Goal: Complete application form: Complete application form

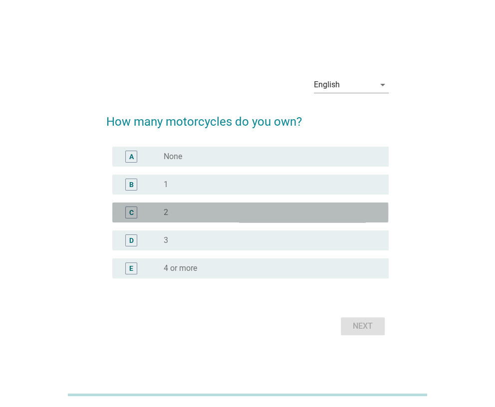
click at [172, 210] on div "radio_button_unchecked 2" at bounding box center [268, 212] width 208 height 10
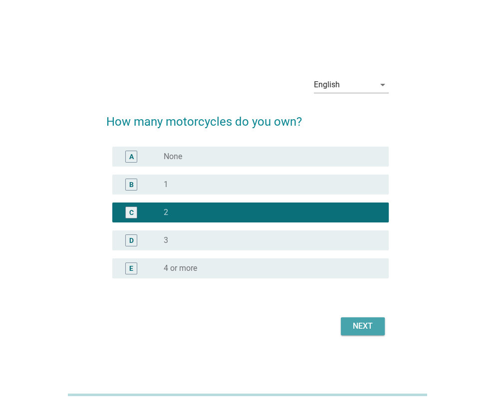
click at [355, 324] on div "Next" at bounding box center [362, 326] width 28 height 12
click at [355, 324] on div "Next" at bounding box center [247, 326] width 282 height 24
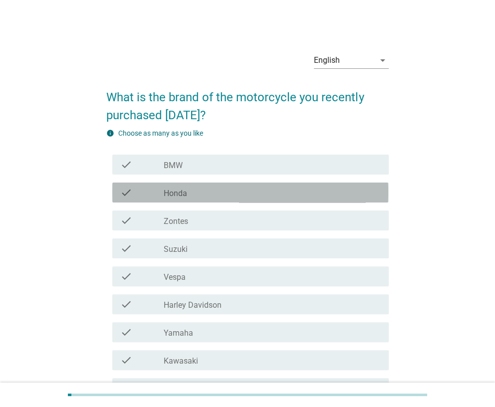
click at [256, 192] on div "check_box_outline_blank Honda" at bounding box center [272, 192] width 216 height 12
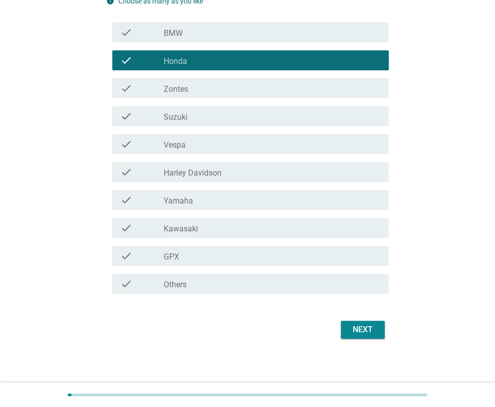
scroll to position [135, 0]
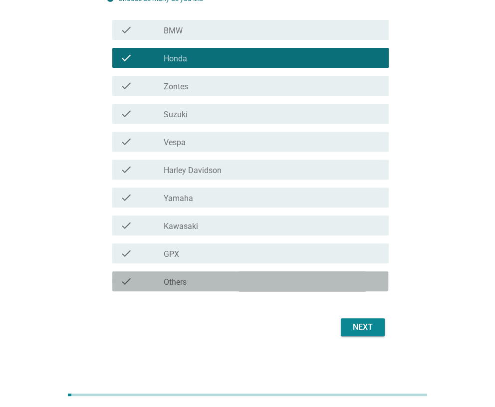
click at [167, 281] on label "Others" at bounding box center [175, 282] width 23 height 10
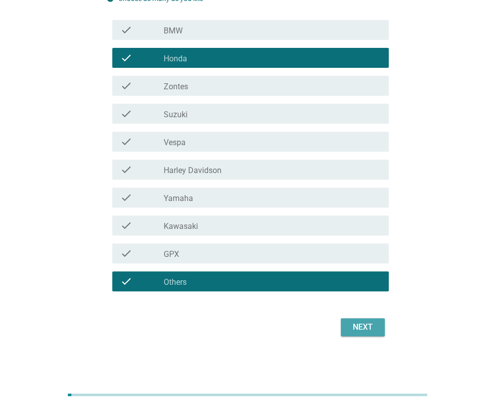
click at [367, 328] on div "Next" at bounding box center [362, 327] width 28 height 12
click at [367, 328] on div "Next" at bounding box center [247, 327] width 282 height 24
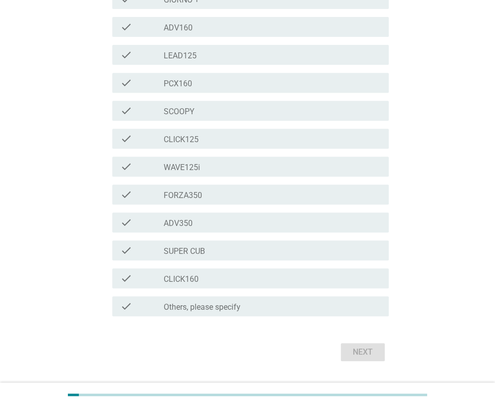
scroll to position [199, 0]
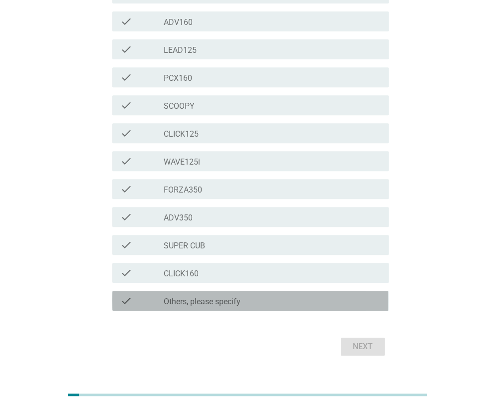
click at [175, 302] on label "Others, please specify" at bounding box center [202, 302] width 77 height 10
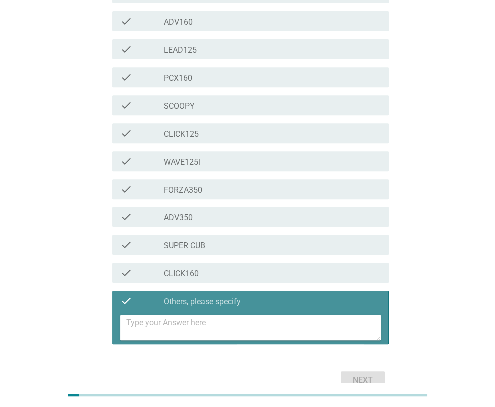
click at [172, 323] on textarea at bounding box center [253, 327] width 254 height 25
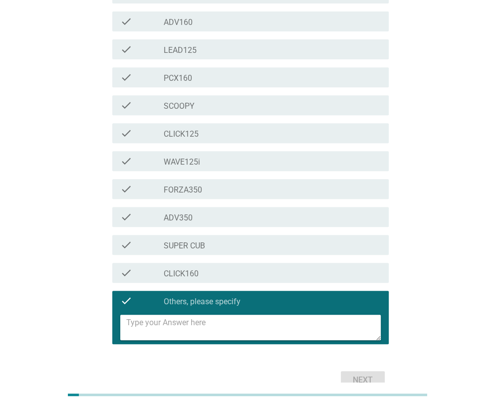
type textarea "c"
type textarea "CLICK 250"
click at [363, 377] on div "Next" at bounding box center [362, 380] width 28 height 12
click at [363, 377] on div "Next" at bounding box center [247, 380] width 282 height 24
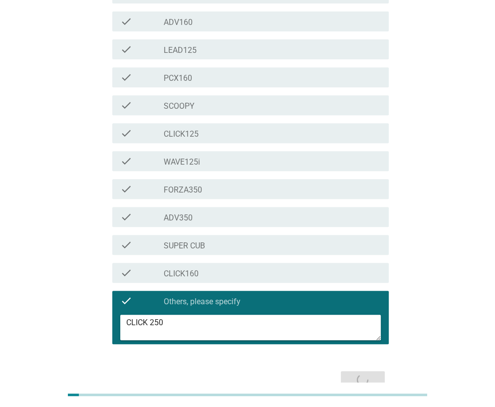
scroll to position [0, 0]
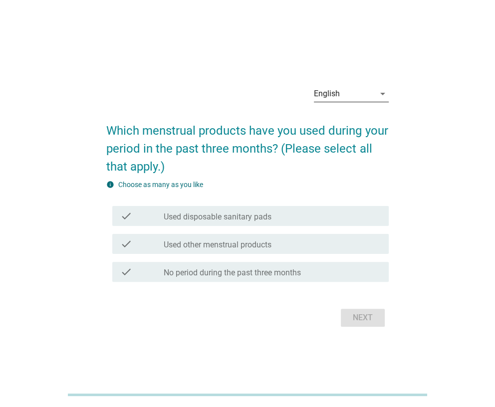
click at [379, 98] on icon "arrow_drop_down" at bounding box center [382, 94] width 12 height 12
click at [379, 98] on div "English" at bounding box center [350, 102] width 75 height 24
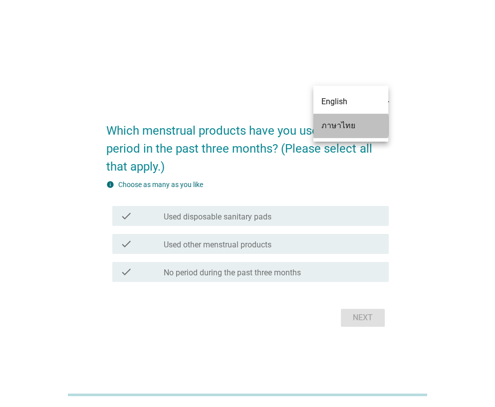
click at [365, 124] on div "ภาษาไทย" at bounding box center [350, 126] width 59 height 12
click at [365, 124] on h2 "Which menstrual products have you used during your period in the past three mon…" at bounding box center [247, 144] width 282 height 64
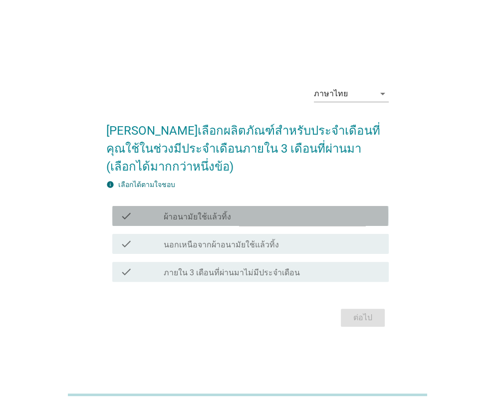
click at [132, 210] on icon "check" at bounding box center [126, 216] width 12 height 12
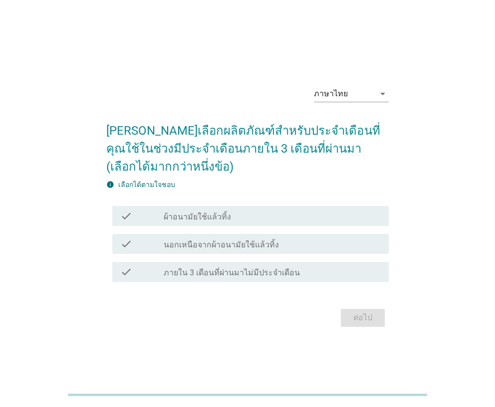
click at [132, 210] on icon "check" at bounding box center [126, 216] width 12 height 12
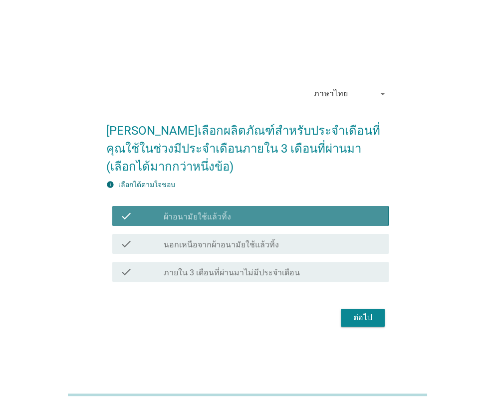
click at [132, 210] on icon "check" at bounding box center [126, 216] width 12 height 12
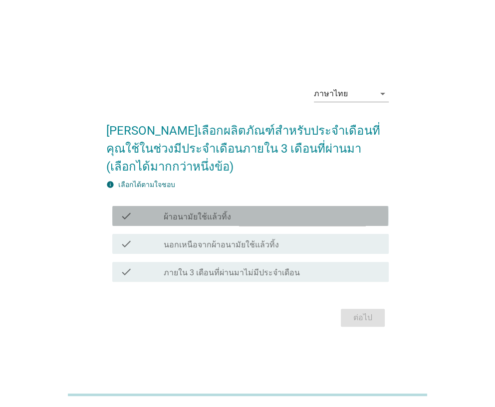
click at [132, 210] on icon "check" at bounding box center [126, 216] width 12 height 12
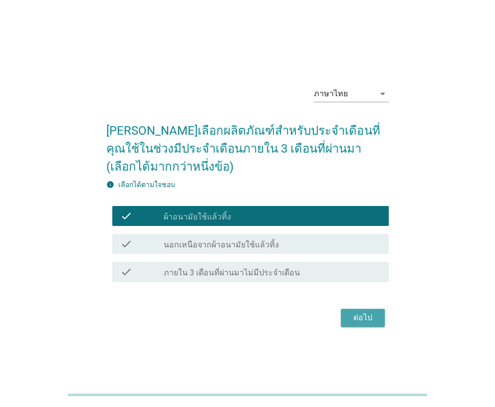
click at [354, 312] on div "ต่อไป" at bounding box center [362, 318] width 28 height 12
click at [354, 310] on div "ต่อไป" at bounding box center [247, 318] width 282 height 24
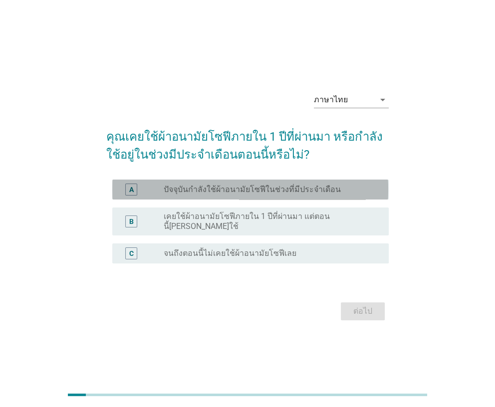
click at [172, 194] on label "ปัจจุบันกำลังใช้ผ้าอนามัยโซฟีในช่วงที่มีประจำเดือน" at bounding box center [252, 189] width 177 height 10
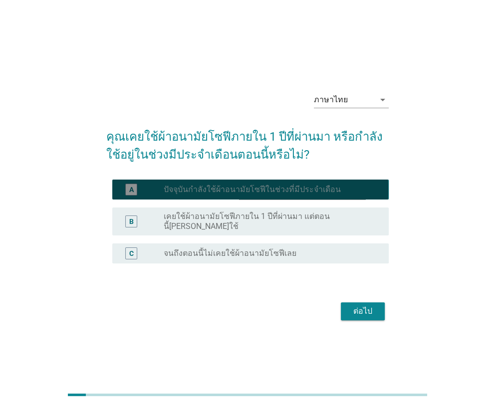
click at [172, 194] on label "ปัจจุบันกำลังใช้ผ้าอนามัยโซฟีในช่วงที่มีประจำเดือน" at bounding box center [252, 189] width 177 height 10
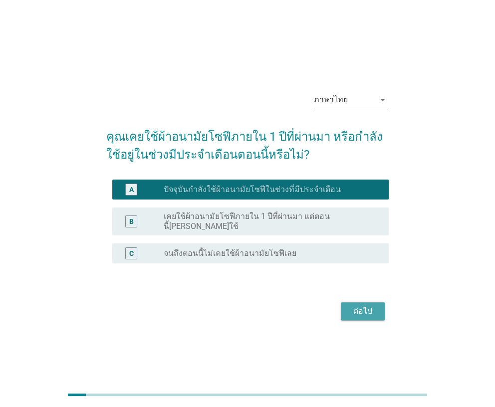
click at [369, 311] on div "ต่อไป" at bounding box center [362, 311] width 28 height 12
click at [369, 311] on div "ต่อไป" at bounding box center [247, 311] width 282 height 24
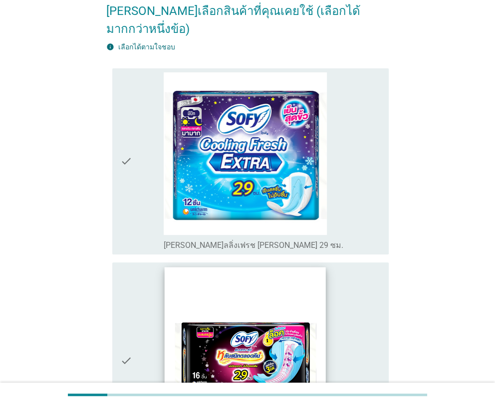
scroll to position [100, 0]
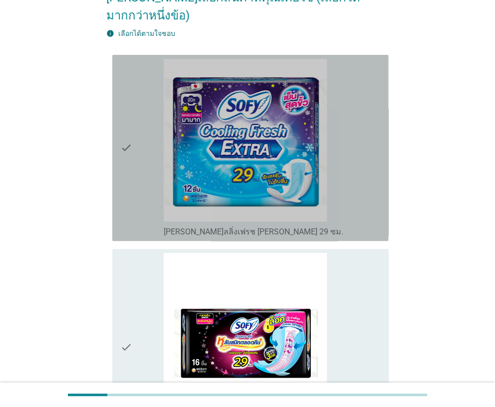
click at [132, 178] on icon "check" at bounding box center [126, 148] width 12 height 178
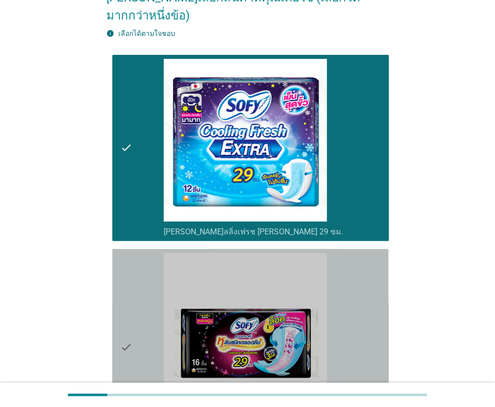
click at [119, 268] on div "check check_box_outline_blank โซฟี แบบกระชับ หลับสนิทตลอดคืน [PERSON_NAME] 29-4…" at bounding box center [250, 347] width 276 height 196
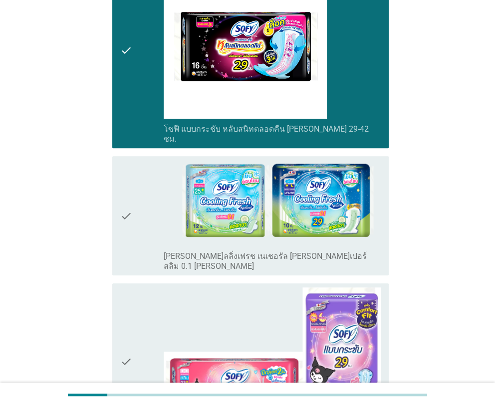
scroll to position [398, 0]
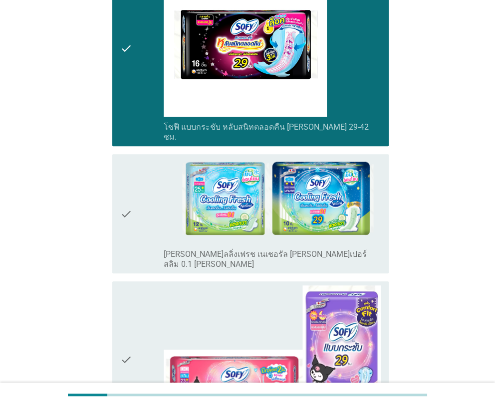
click at [128, 216] on icon "check" at bounding box center [126, 213] width 12 height 111
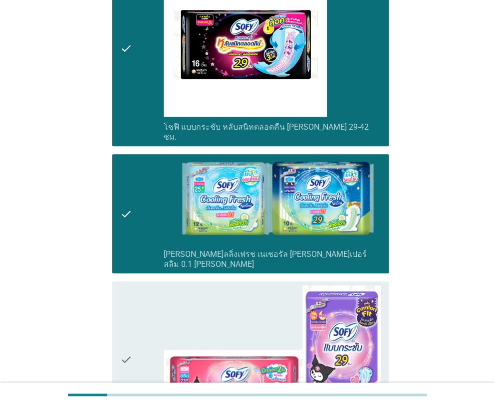
click at [129, 285] on icon "check" at bounding box center [126, 359] width 12 height 149
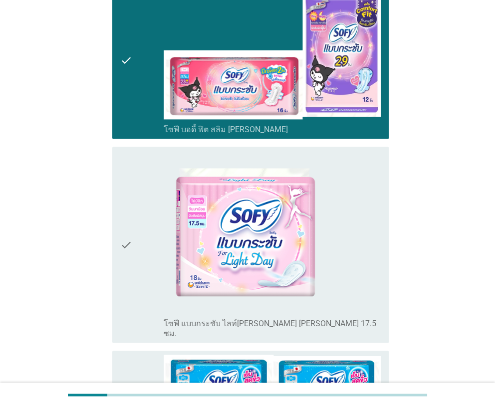
click at [125, 247] on icon "check" at bounding box center [126, 245] width 12 height 188
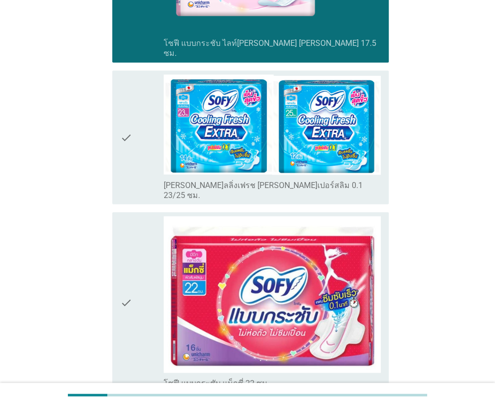
scroll to position [997, 0]
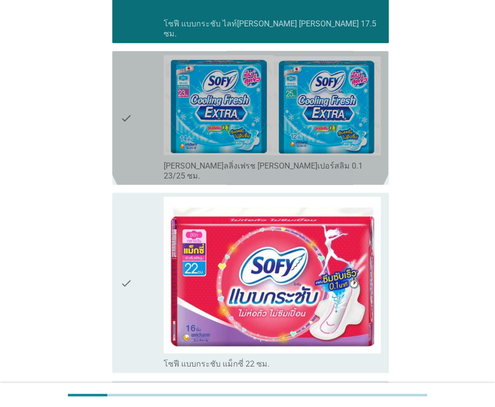
click at [140, 91] on div "check" at bounding box center [141, 118] width 43 height 126
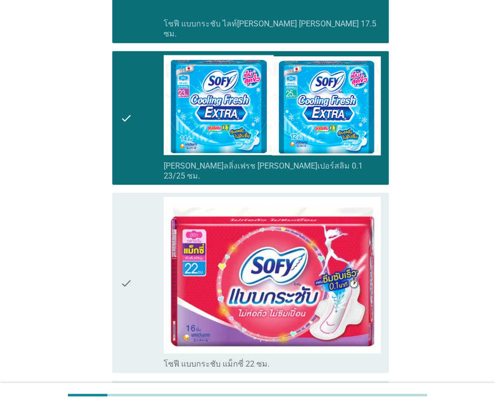
click at [127, 196] on icon "check" at bounding box center [126, 282] width 12 height 172
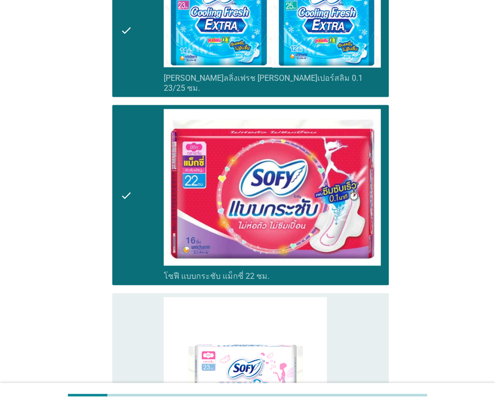
scroll to position [1196, 0]
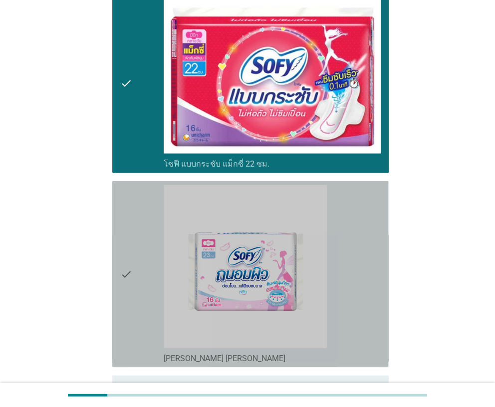
click at [129, 195] on icon "check" at bounding box center [126, 274] width 12 height 178
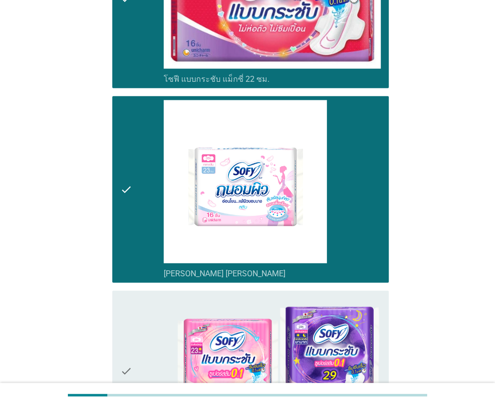
scroll to position [1395, 0]
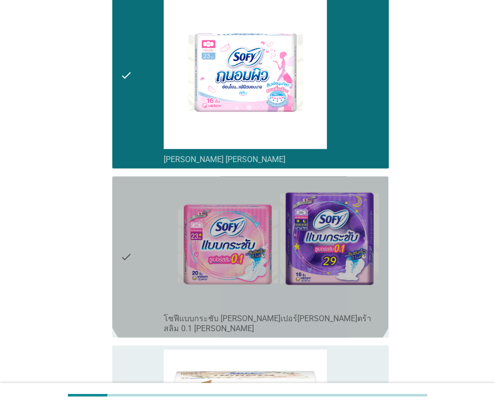
click at [131, 227] on icon "check" at bounding box center [126, 256] width 12 height 153
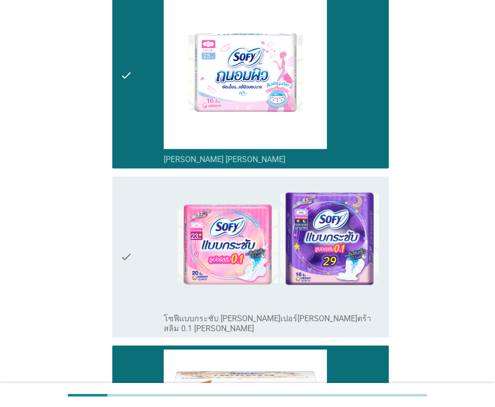
click at [136, 268] on div "check check_box_outline_blank โซฟีแบบกระชับ [PERSON_NAME]เปอร์[PERSON_NAME]ตร้า…" at bounding box center [247, 256] width 282 height 169
click at [137, 252] on div "check" at bounding box center [141, 256] width 43 height 153
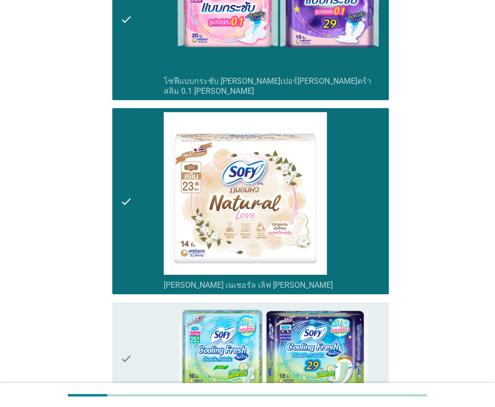
scroll to position [1795, 0]
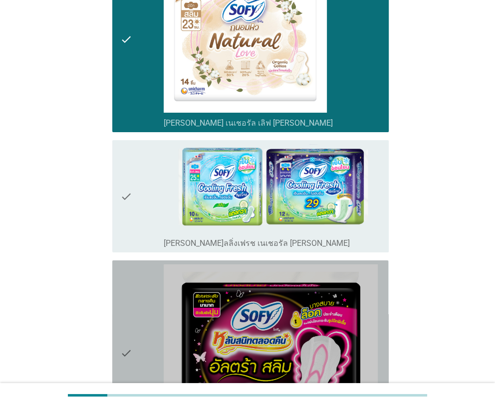
click at [137, 264] on div "check" at bounding box center [141, 353] width 43 height 178
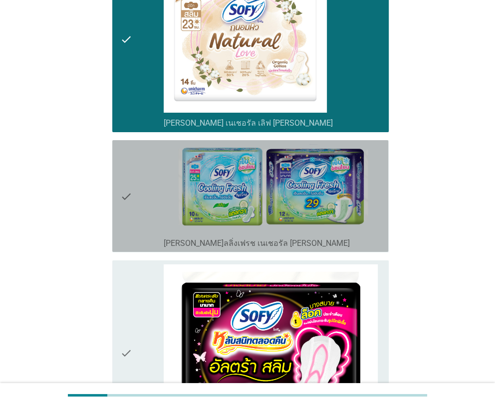
click at [150, 149] on div "check" at bounding box center [141, 196] width 43 height 104
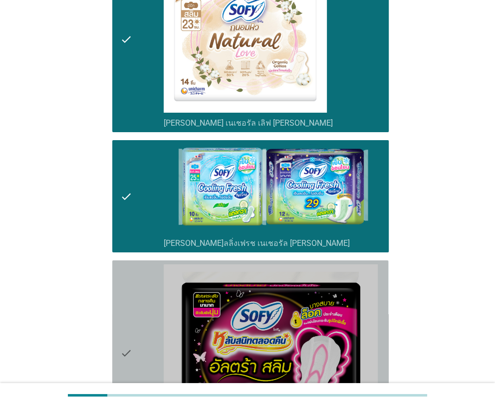
click at [122, 264] on icon "check" at bounding box center [126, 353] width 12 height 178
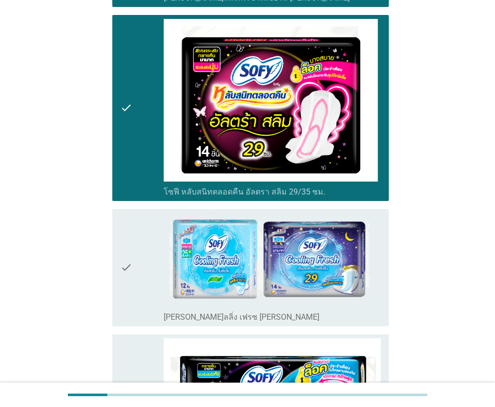
scroll to position [2093, 0]
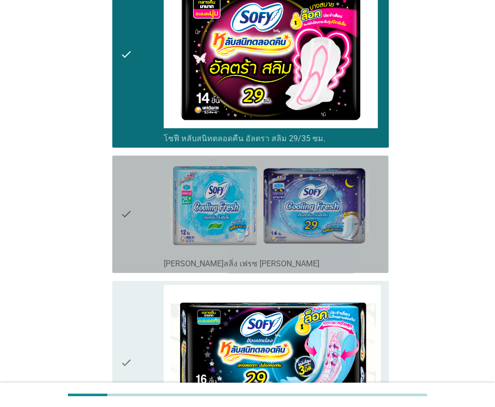
click at [137, 170] on div "check" at bounding box center [141, 214] width 43 height 109
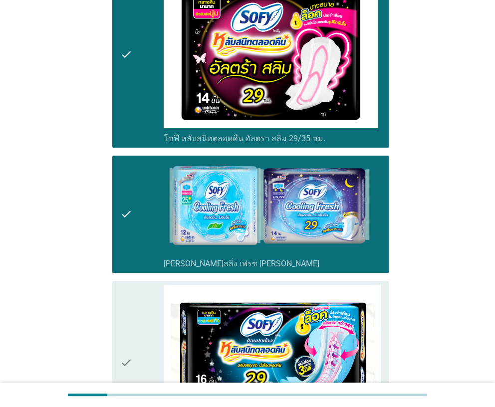
click at [126, 285] on icon "check" at bounding box center [126, 362] width 12 height 155
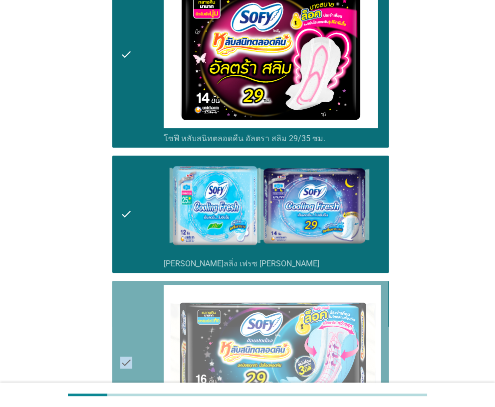
click at [126, 285] on icon "check" at bounding box center [126, 362] width 12 height 155
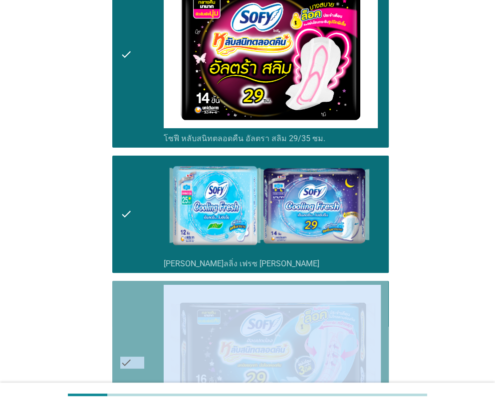
click at [127, 285] on icon "check" at bounding box center [126, 362] width 12 height 155
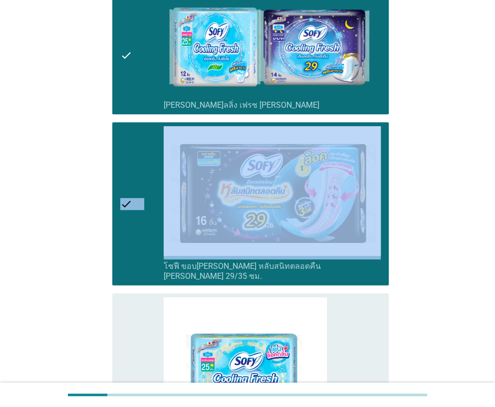
scroll to position [2293, 0]
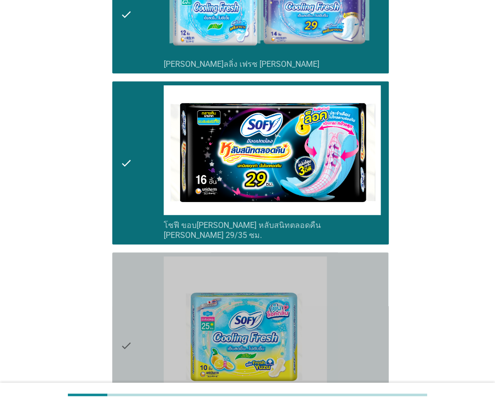
click at [127, 256] on icon "check" at bounding box center [126, 345] width 12 height 178
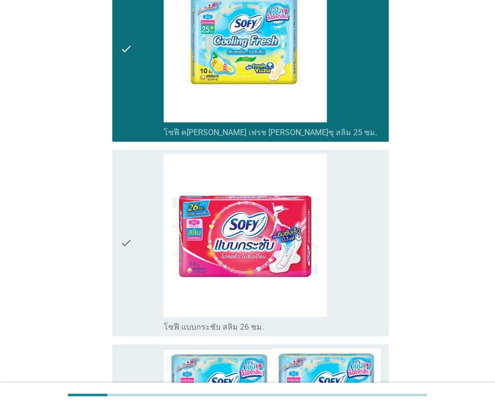
scroll to position [2592, 0]
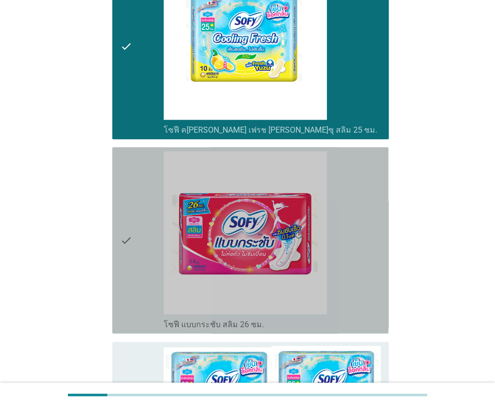
click at [129, 230] on icon "check" at bounding box center [126, 240] width 12 height 178
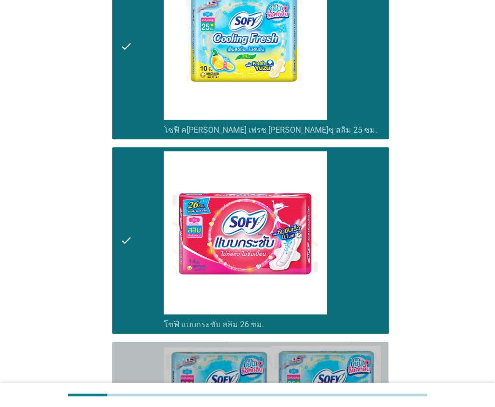
click at [136, 345] on div "check" at bounding box center [141, 410] width 43 height 130
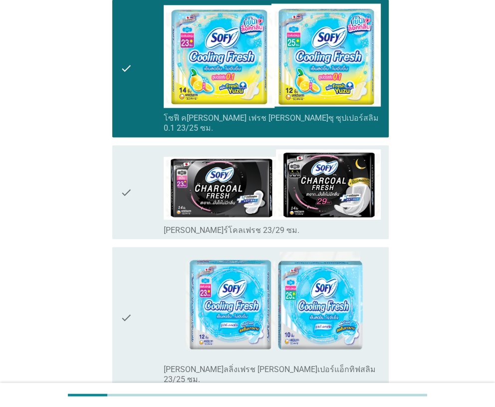
scroll to position [2991, 0]
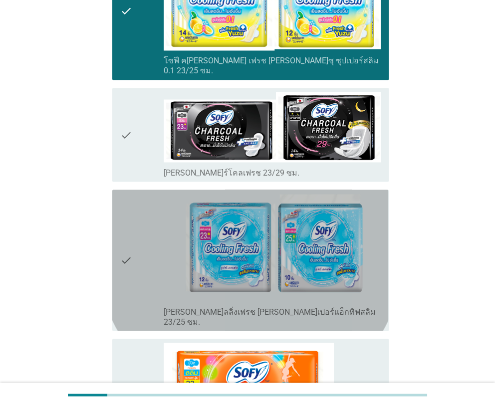
click at [140, 206] on div "check" at bounding box center [141, 259] width 43 height 133
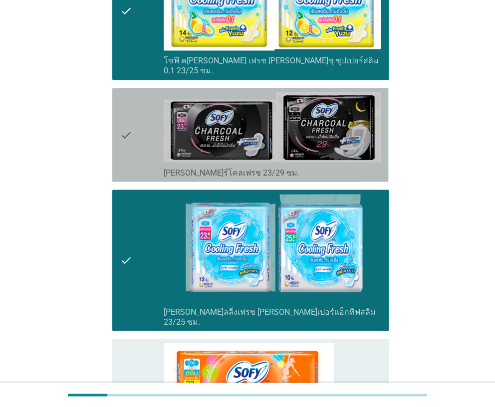
click at [154, 92] on div "check" at bounding box center [141, 135] width 43 height 86
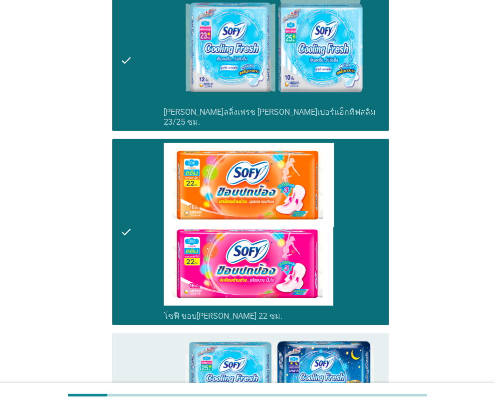
scroll to position [3290, 0]
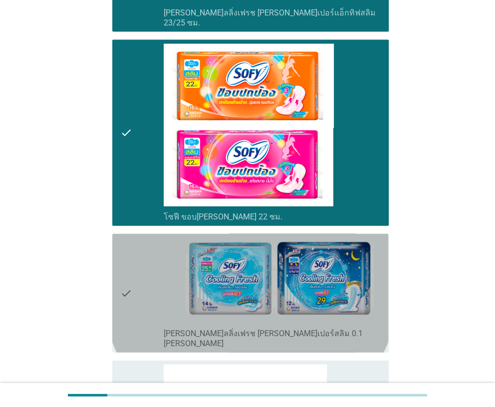
click at [125, 238] on icon "check" at bounding box center [126, 293] width 12 height 111
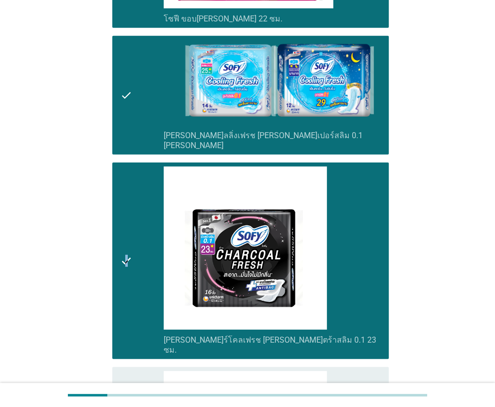
scroll to position [3489, 0]
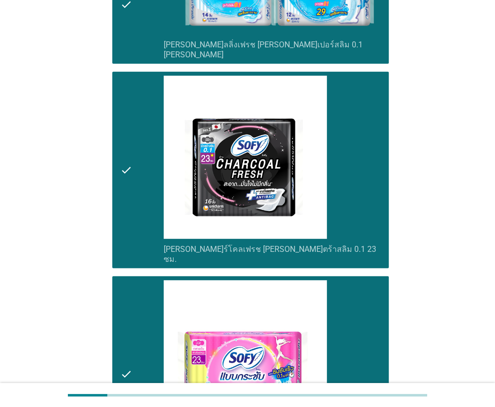
scroll to position [3630, 0]
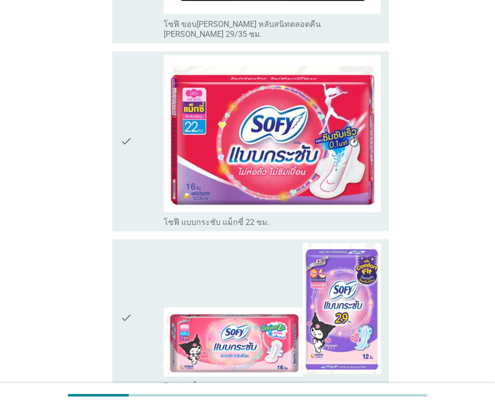
scroll to position [1496, 0]
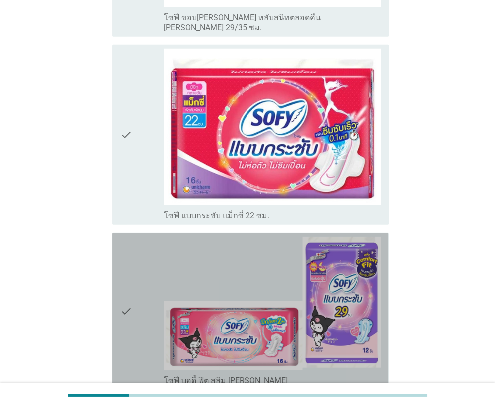
click at [142, 267] on div "check" at bounding box center [141, 311] width 43 height 149
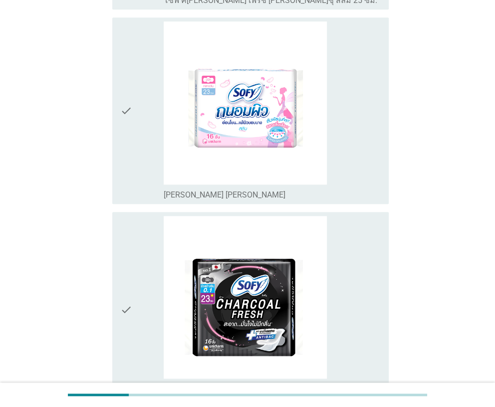
scroll to position [2493, 0]
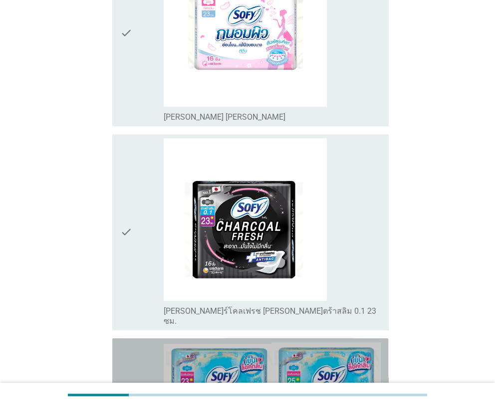
click at [141, 342] on div "check" at bounding box center [141, 407] width 43 height 130
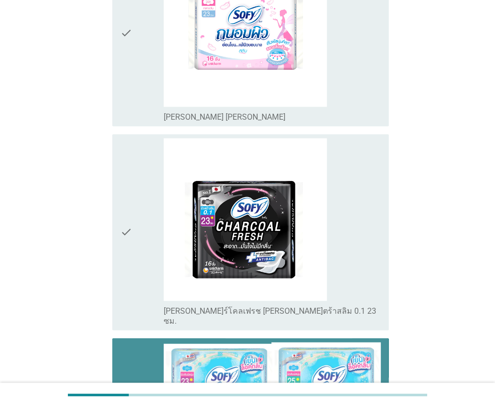
click at [141, 342] on div "check" at bounding box center [141, 407] width 43 height 130
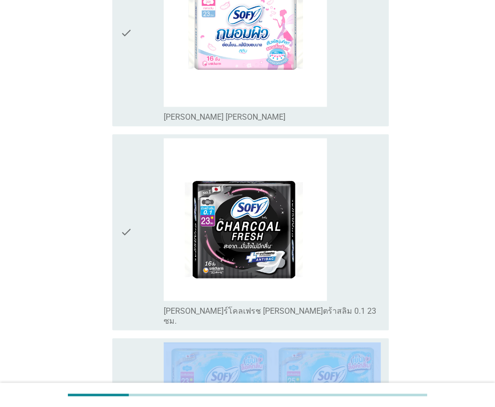
click at [141, 342] on div "check" at bounding box center [141, 407] width 43 height 130
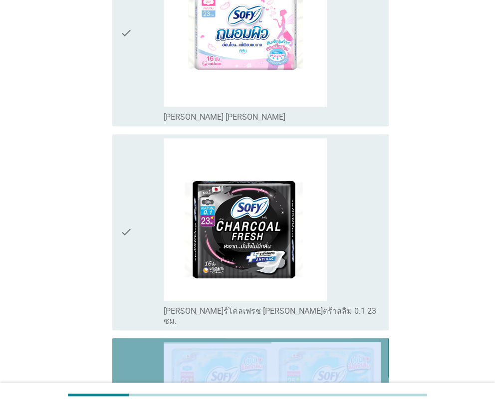
click at [141, 342] on div "check" at bounding box center [141, 407] width 43 height 130
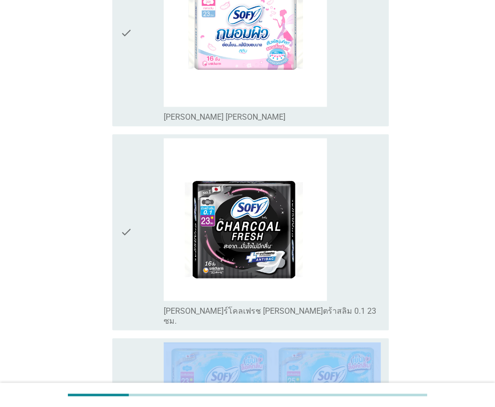
click at [141, 342] on div "check" at bounding box center [141, 407] width 43 height 130
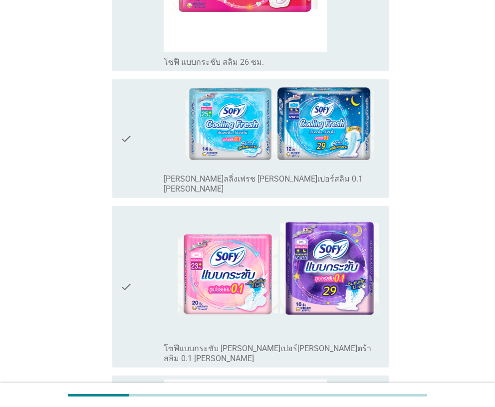
scroll to position [3589, 0]
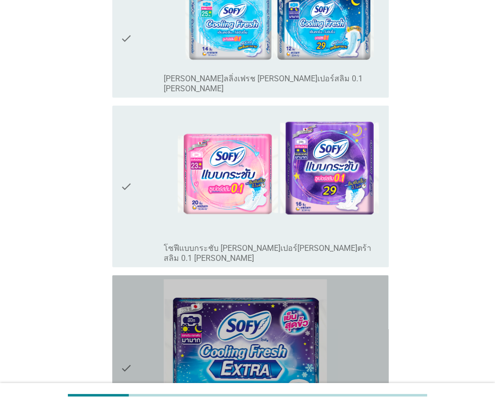
click at [141, 295] on div "check" at bounding box center [141, 368] width 43 height 178
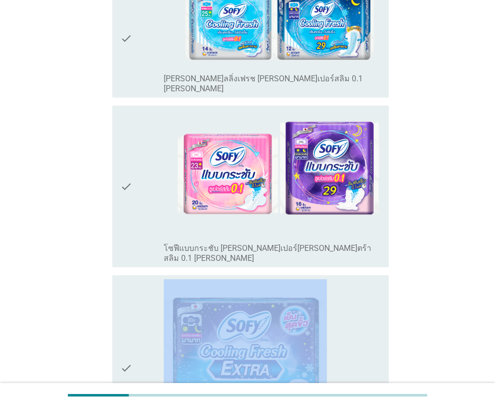
click at [141, 295] on div "check" at bounding box center [141, 368] width 43 height 178
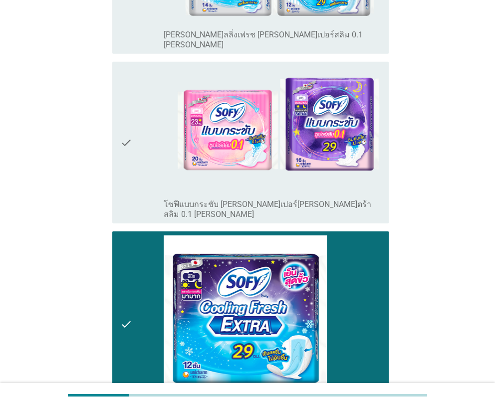
scroll to position [3662, 0]
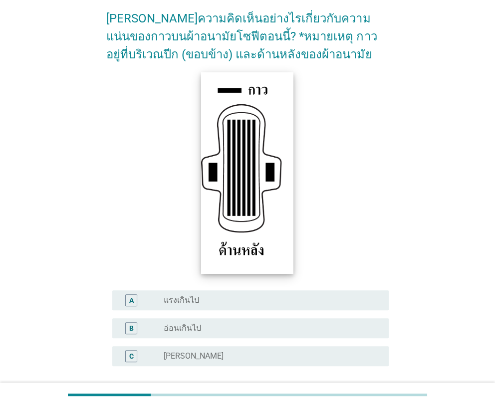
scroll to position [100, 0]
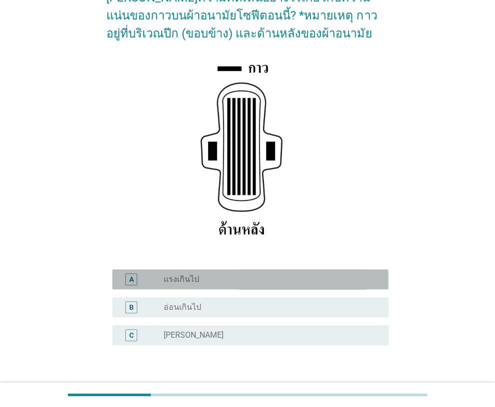
click at [271, 281] on div "radio_button_unchecked แรงเกินไป" at bounding box center [268, 279] width 208 height 10
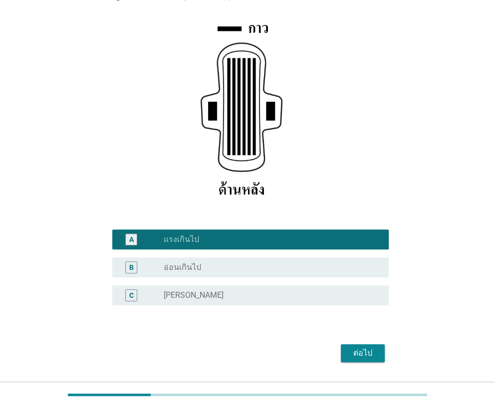
scroll to position [166, 0]
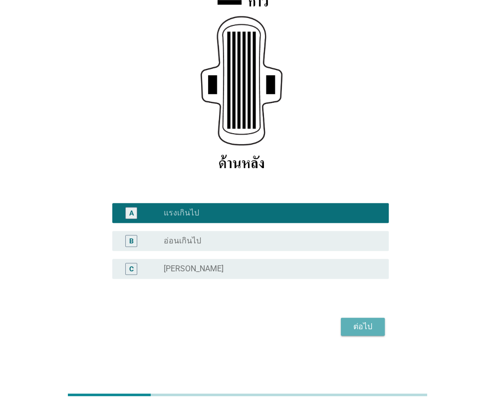
click at [358, 332] on div "ต่อไป" at bounding box center [362, 327] width 28 height 12
click at [358, 332] on div "ต่อไป" at bounding box center [247, 327] width 282 height 24
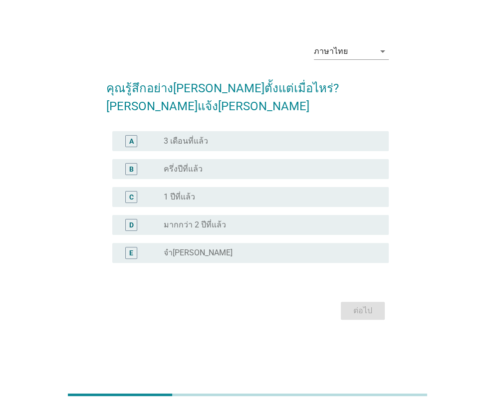
scroll to position [0, 0]
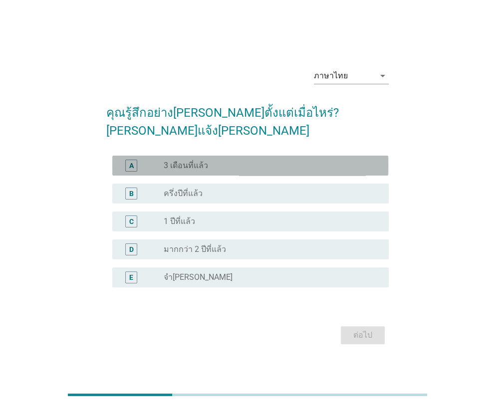
click at [221, 161] on div "radio_button_unchecked 3 เดือนที่แล้ว" at bounding box center [268, 166] width 208 height 10
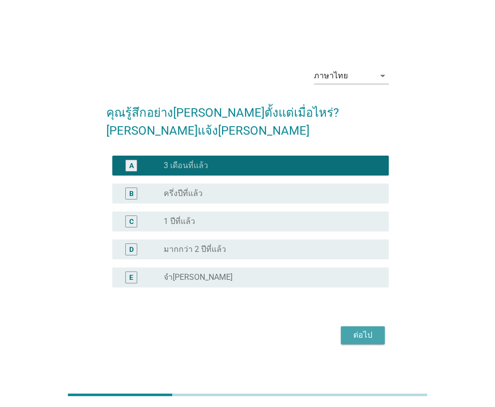
click at [352, 329] on div "ต่อไป" at bounding box center [362, 335] width 28 height 12
click at [352, 325] on div "ต่อไป" at bounding box center [247, 335] width 282 height 24
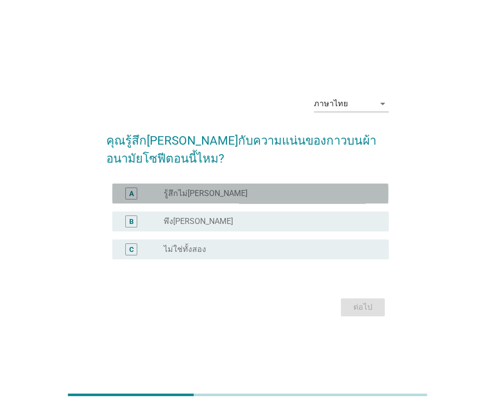
click at [204, 195] on div "radio_button_unchecked รู้สึกไม่พอใจ" at bounding box center [268, 193] width 208 height 10
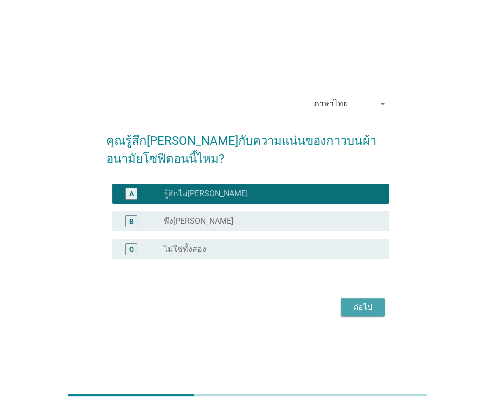
click at [376, 304] on button "ต่อไป" at bounding box center [362, 307] width 44 height 18
click at [376, 304] on div "ต่อไป" at bounding box center [247, 307] width 282 height 24
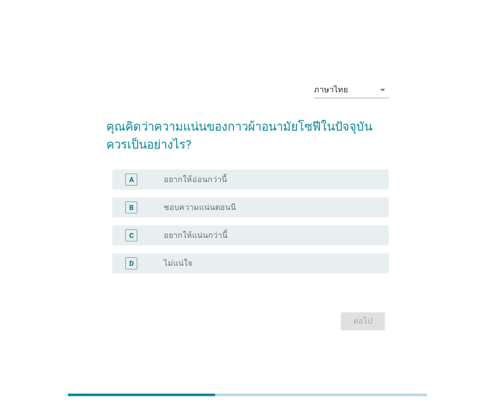
click at [179, 179] on label "อยากให้อ่อนกว่านี้" at bounding box center [195, 179] width 63 height 10
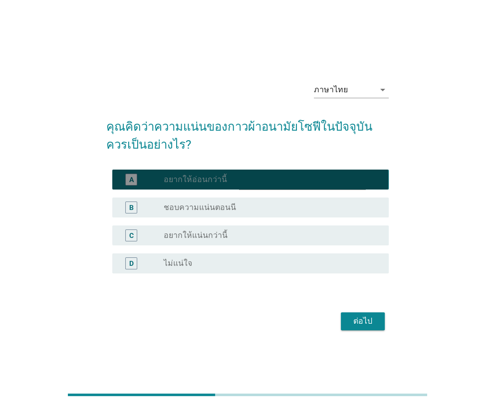
click at [179, 179] on label "อยากให้อ่อนกว่านี้" at bounding box center [195, 179] width 63 height 10
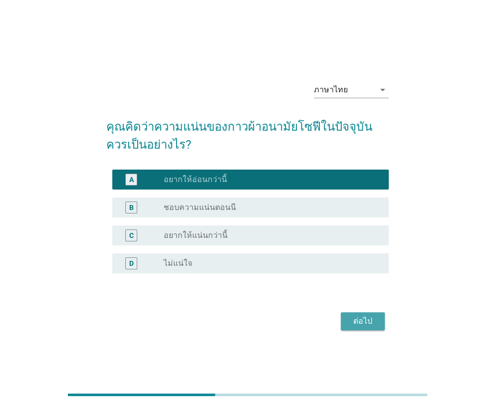
click at [350, 323] on div "ต่อไป" at bounding box center [362, 321] width 28 height 12
click at [350, 323] on div "ต่อไป" at bounding box center [247, 321] width 282 height 24
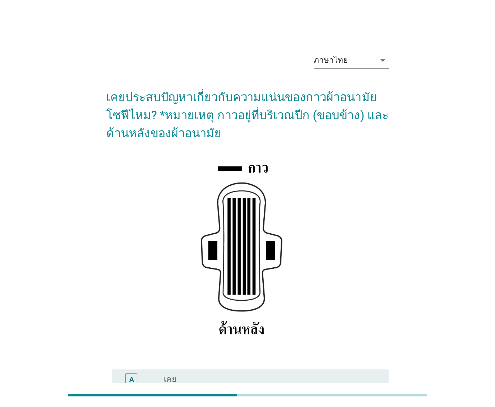
scroll to position [100, 0]
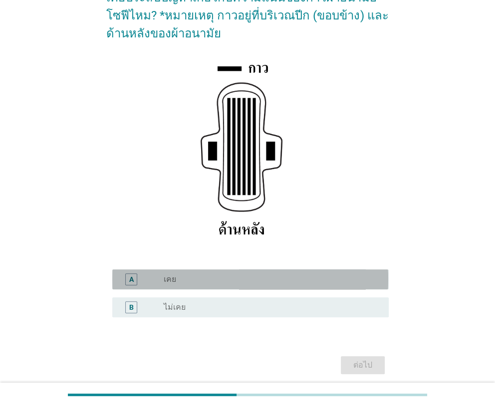
click at [151, 276] on div "A" at bounding box center [141, 279] width 43 height 12
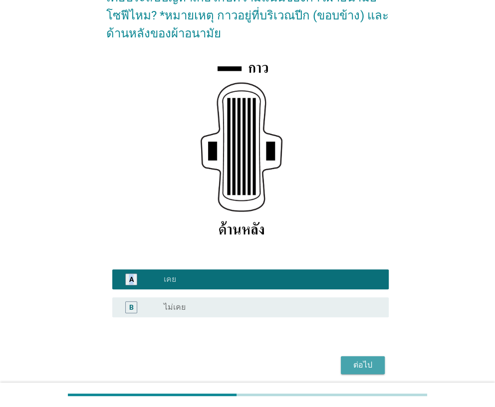
click at [352, 360] on div "ต่อไป" at bounding box center [362, 365] width 28 height 12
click at [352, 360] on div "ต่อไป" at bounding box center [247, 365] width 282 height 24
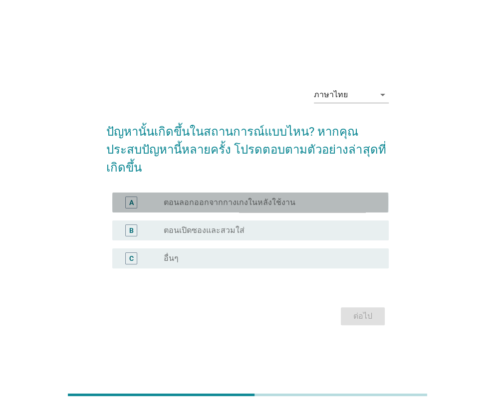
click at [172, 199] on div "radio_button_unchecked ตอนลอกออกจากกางเกงในหลังใช้งาน" at bounding box center [272, 202] width 216 height 12
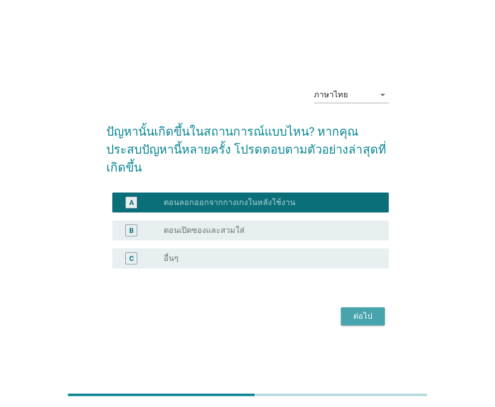
click at [359, 313] on div "ต่อไป" at bounding box center [362, 316] width 28 height 12
click at [359, 313] on div "ต่อไป" at bounding box center [247, 316] width 282 height 24
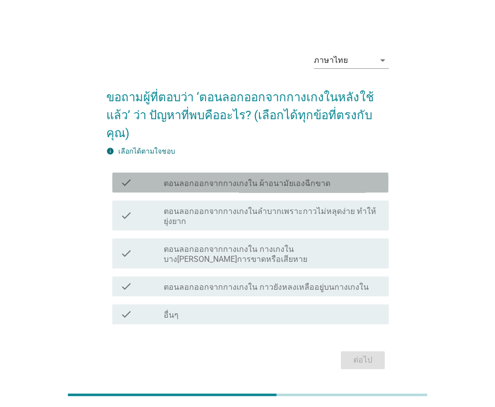
click at [154, 182] on div "check" at bounding box center [141, 182] width 43 height 12
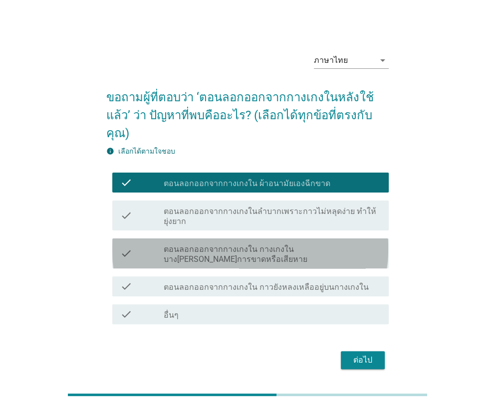
click at [160, 242] on div "check" at bounding box center [141, 253] width 43 height 22
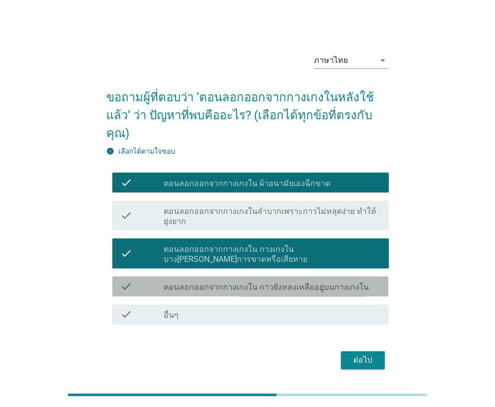
click at [160, 280] on div "check" at bounding box center [141, 286] width 43 height 12
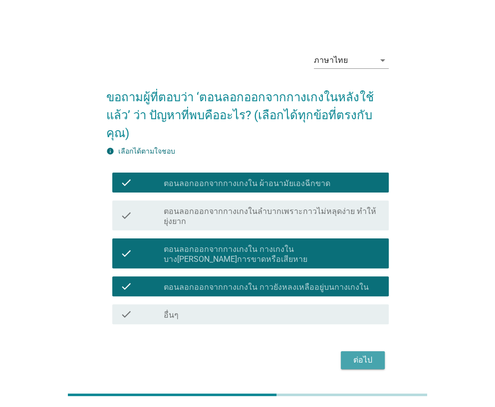
click at [348, 354] on div "ต่อไป" at bounding box center [362, 360] width 28 height 12
click at [348, 348] on div "ต่อไป" at bounding box center [247, 360] width 282 height 24
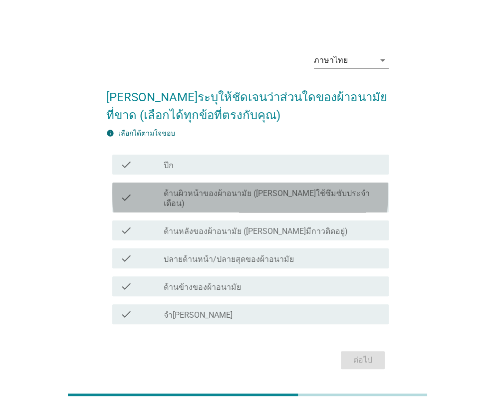
click at [165, 191] on label "ด้านผิวหน้าของผ้าอนามัย (ด้านที่ใช้ซึมซับประจำเดือน)" at bounding box center [272, 198] width 216 height 20
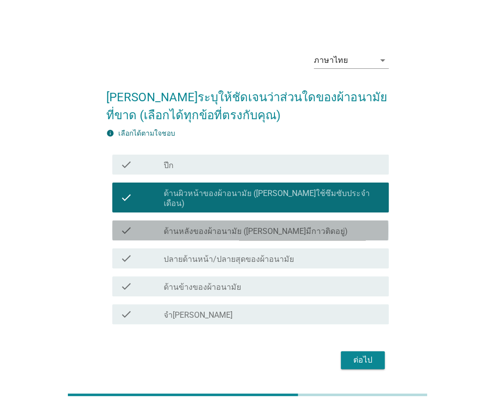
click at [165, 226] on label "ด้านหลังของผ้าอนามัย (ด้านที่มีกาวติดอยู่)" at bounding box center [256, 231] width 184 height 10
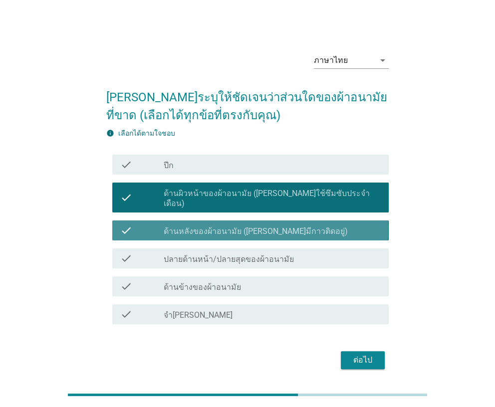
click at [165, 226] on label "ด้านหลังของผ้าอนามัย (ด้านที่มีกาวติดอยู่)" at bounding box center [256, 231] width 184 height 10
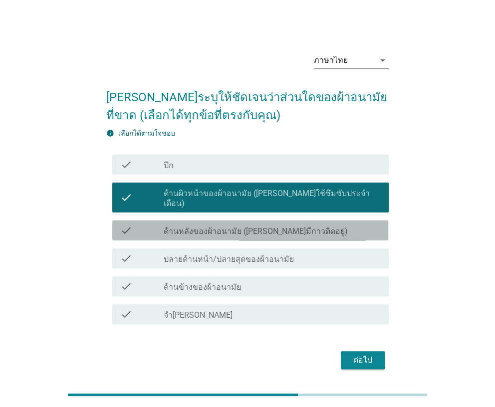
click at [165, 226] on label "ด้านหลังของผ้าอนามัย (ด้านที่มีกาวติดอยู่)" at bounding box center [256, 231] width 184 height 10
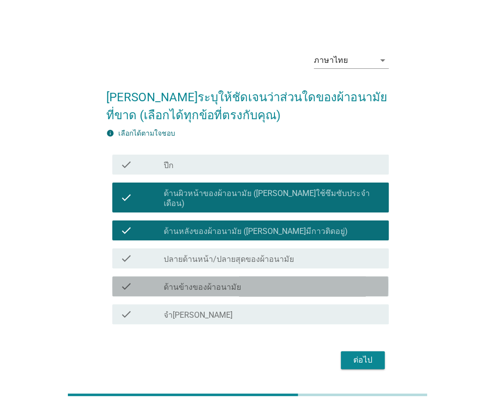
click at [164, 284] on div at bounding box center [164, 287] width 0 height 6
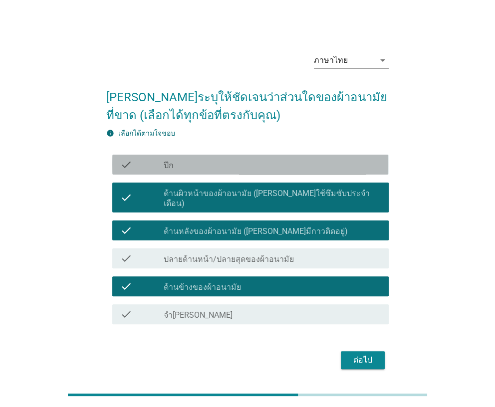
click at [172, 166] on label "ปีก" at bounding box center [169, 166] width 10 height 10
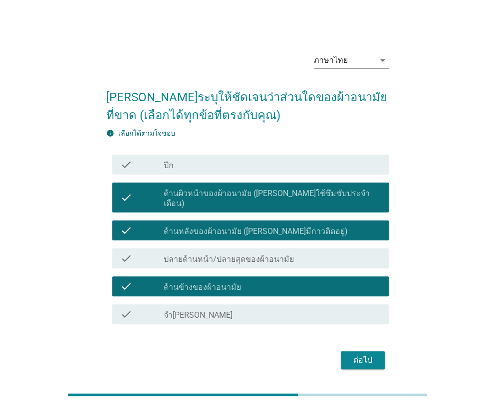
click at [172, 166] on label "ปีก" at bounding box center [169, 166] width 10 height 10
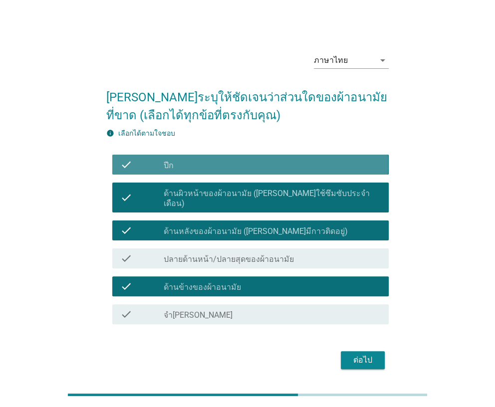
click at [172, 166] on label "ปีก" at bounding box center [169, 166] width 10 height 10
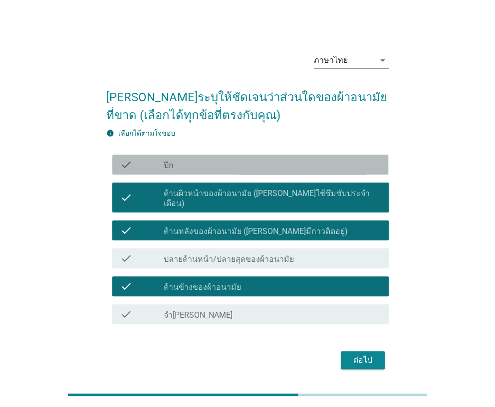
click at [172, 166] on label "ปีก" at bounding box center [169, 166] width 10 height 10
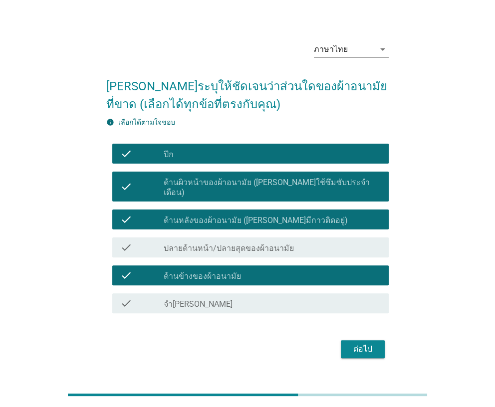
scroll to position [24, 0]
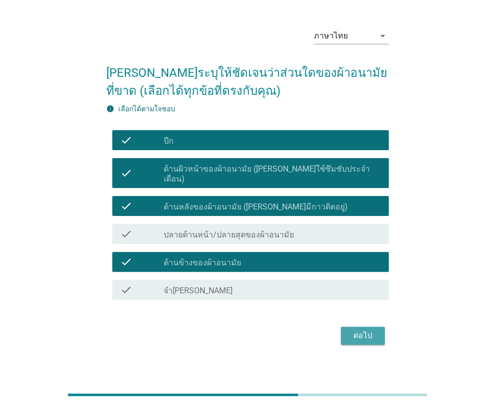
click at [359, 330] on div "ต่อไป" at bounding box center [362, 336] width 28 height 12
click at [359, 328] on div "ต่อไป" at bounding box center [247, 336] width 282 height 24
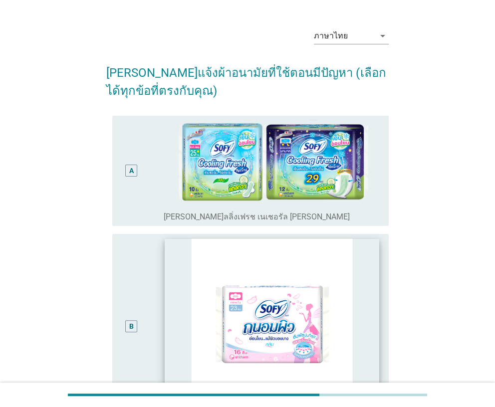
scroll to position [0, 0]
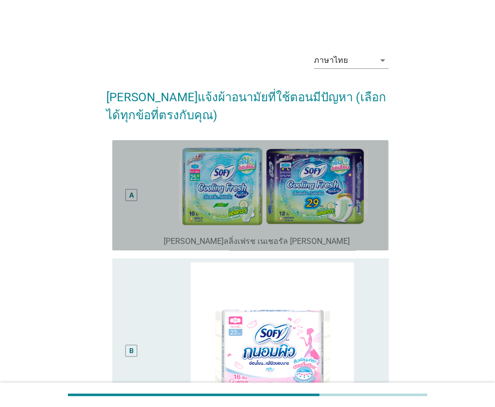
click at [132, 232] on div "A" at bounding box center [130, 195] width 21 height 102
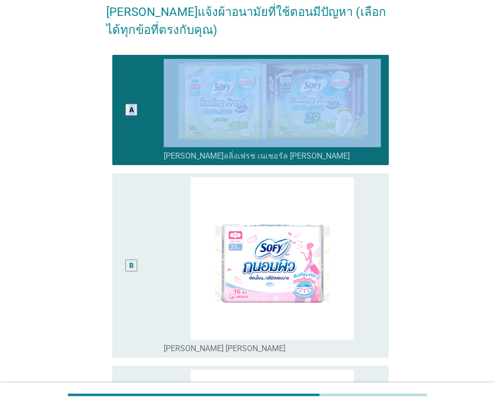
scroll to position [100, 0]
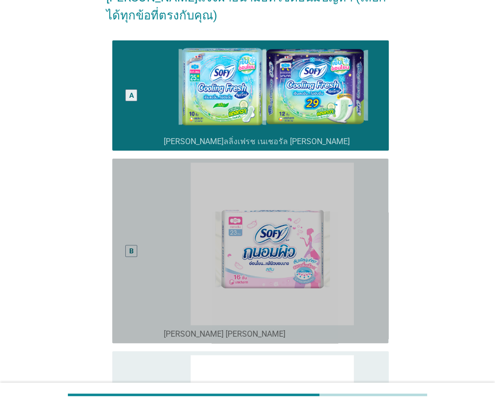
click at [133, 239] on div "B" at bounding box center [130, 251] width 21 height 176
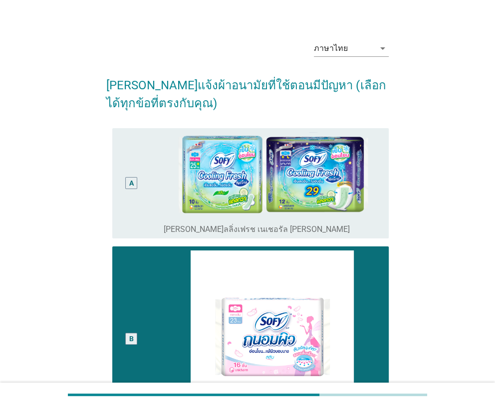
scroll to position [0, 0]
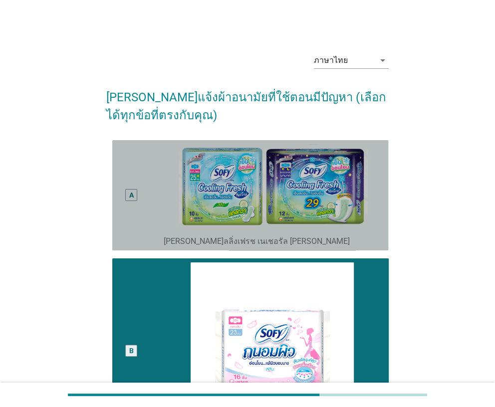
click at [130, 224] on div "A" at bounding box center [130, 195] width 21 height 102
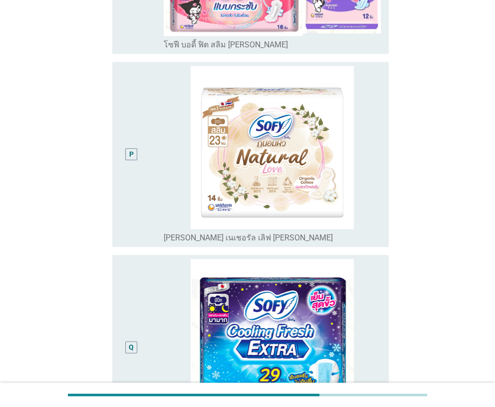
scroll to position [2592, 0]
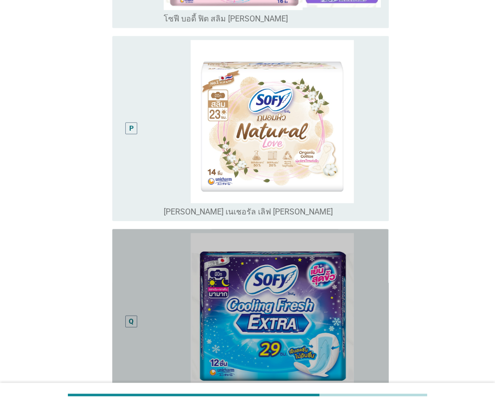
click at [131, 316] on div "Q" at bounding box center [131, 321] width 5 height 10
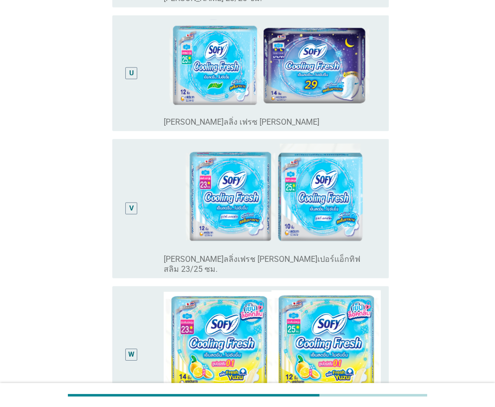
scroll to position [3641, 0]
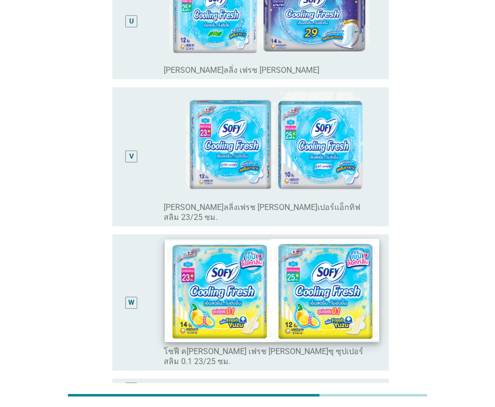
click at [282, 239] on img at bounding box center [272, 290] width 214 height 103
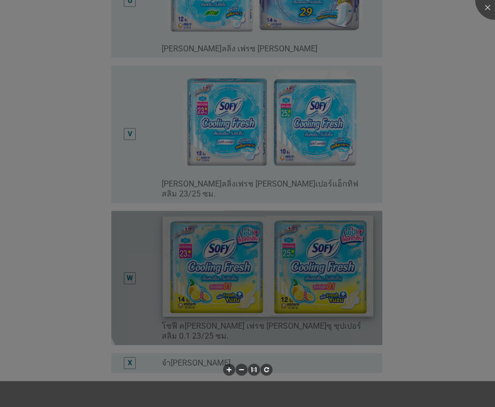
click at [282, 219] on div at bounding box center [247, 203] width 495 height 407
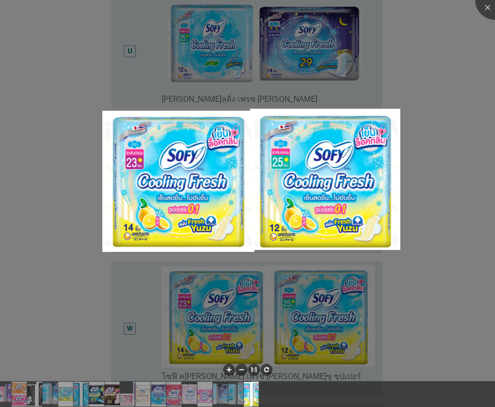
click at [455, 137] on div at bounding box center [247, 203] width 495 height 407
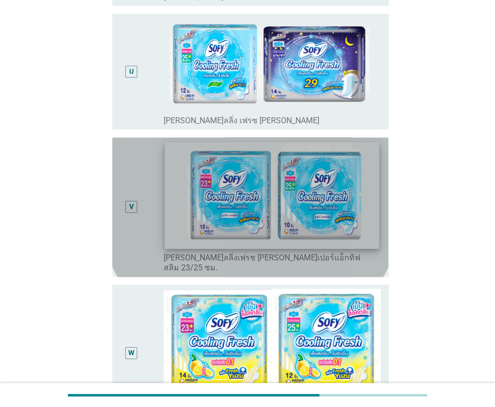
click at [274, 142] on img at bounding box center [272, 195] width 214 height 106
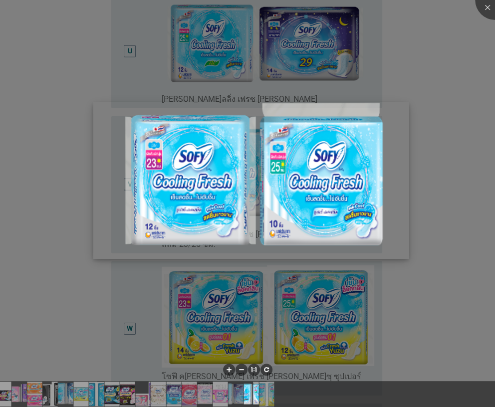
click at [403, 115] on img at bounding box center [251, 180] width 316 height 157
click at [454, 114] on div at bounding box center [247, 203] width 495 height 407
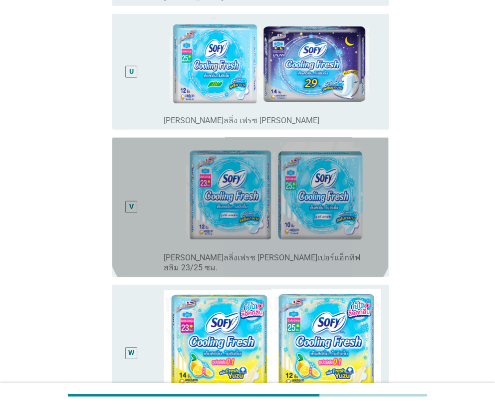
click at [115, 138] on div "V radio_button_unchecked โซฟี คูลลิ่งเฟรช ซูเปอร์แอ็กทิฟสลิม 23/25 ซม." at bounding box center [250, 208] width 276 height 140
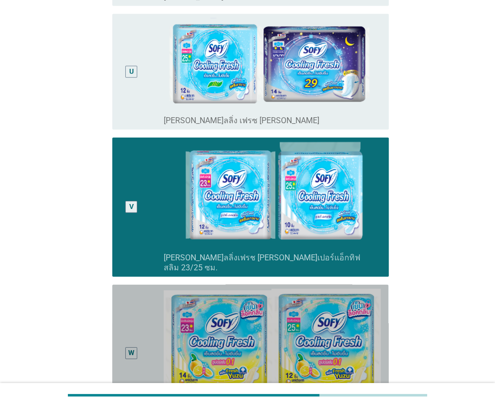
click at [135, 289] on div "W" at bounding box center [130, 353] width 21 height 128
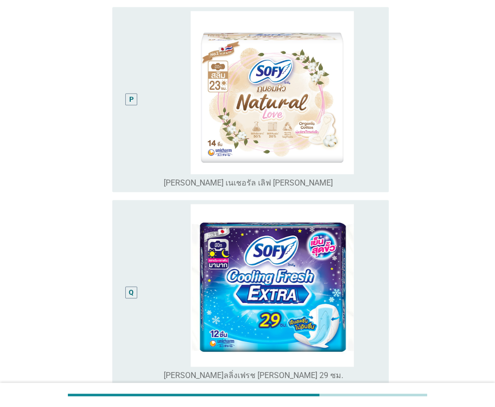
scroll to position [2594, 0]
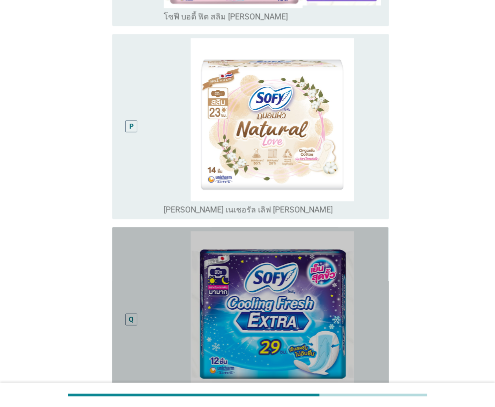
click at [139, 231] on div "Q" at bounding box center [130, 319] width 21 height 176
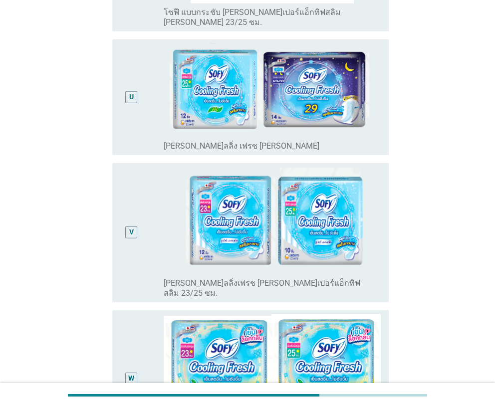
scroll to position [3591, 0]
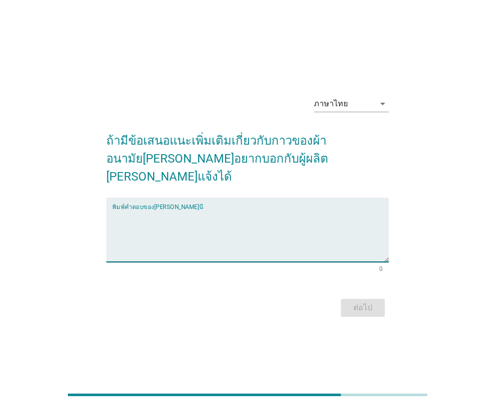
click at [171, 239] on textarea "พิมพ์คำตอบของคุณ ที่นี่" at bounding box center [250, 235] width 276 height 52
type textarea "i"
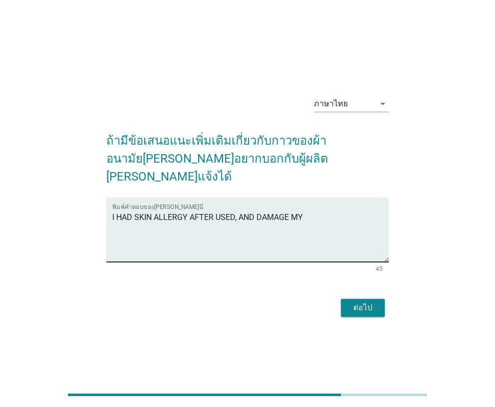
click at [307, 209] on textarea "I HAD SKIN ALLERGY AFTER USED, AND DAMAGE MY" at bounding box center [250, 235] width 276 height 52
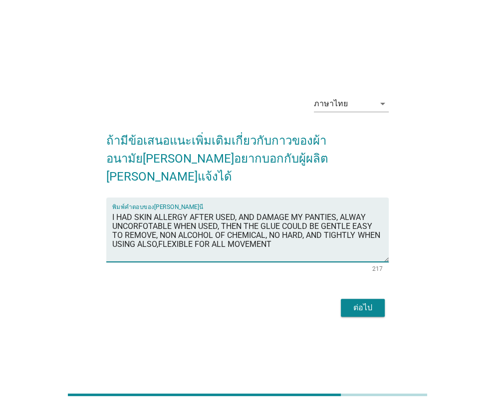
type textarea "I HAD SKIN ALLERGY AFTER USED, AND DAMAGE MY PANTIES, ALWAY UNCORFOTABLE WHEN U…"
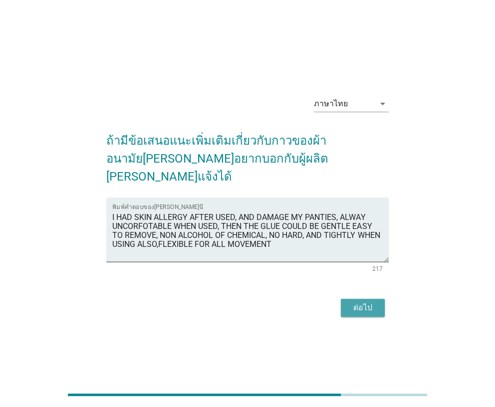
click at [354, 303] on div "ต่อไป" at bounding box center [362, 308] width 28 height 12
